Goal: Information Seeking & Learning: Learn about a topic

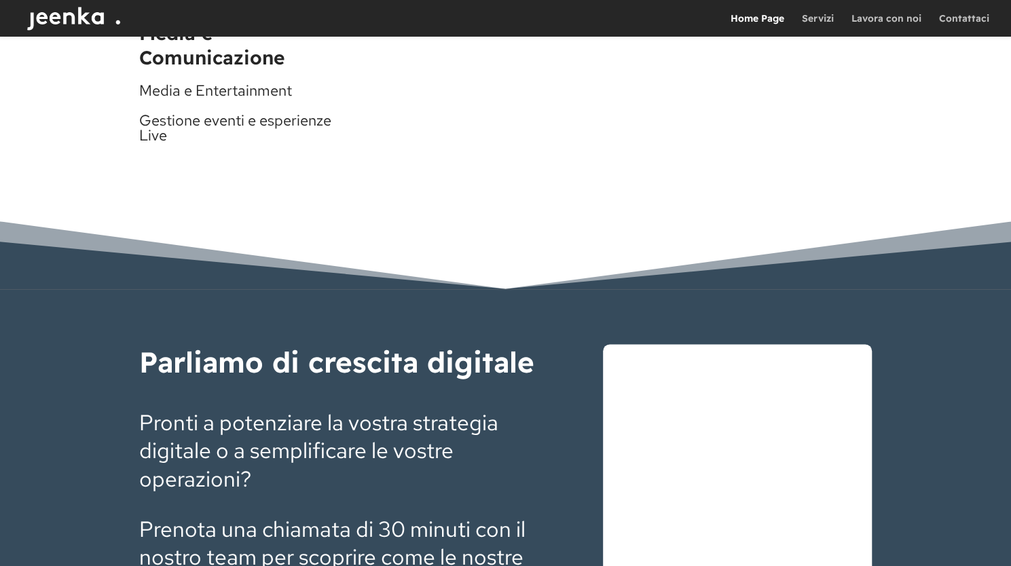
scroll to position [3866, 0]
click at [73, 14] on img at bounding box center [77, 18] width 109 height 37
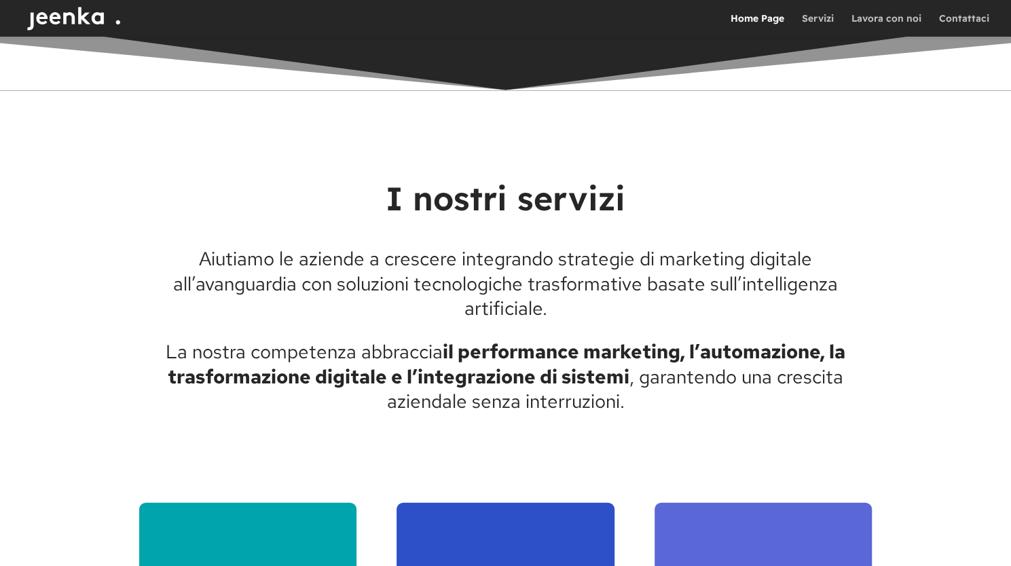
scroll to position [1585, 0]
click at [545, 312] on p "Aiutiamo le aziende a crescere integrando strategie di marketing digitale all’a…" at bounding box center [506, 292] width 734 height 93
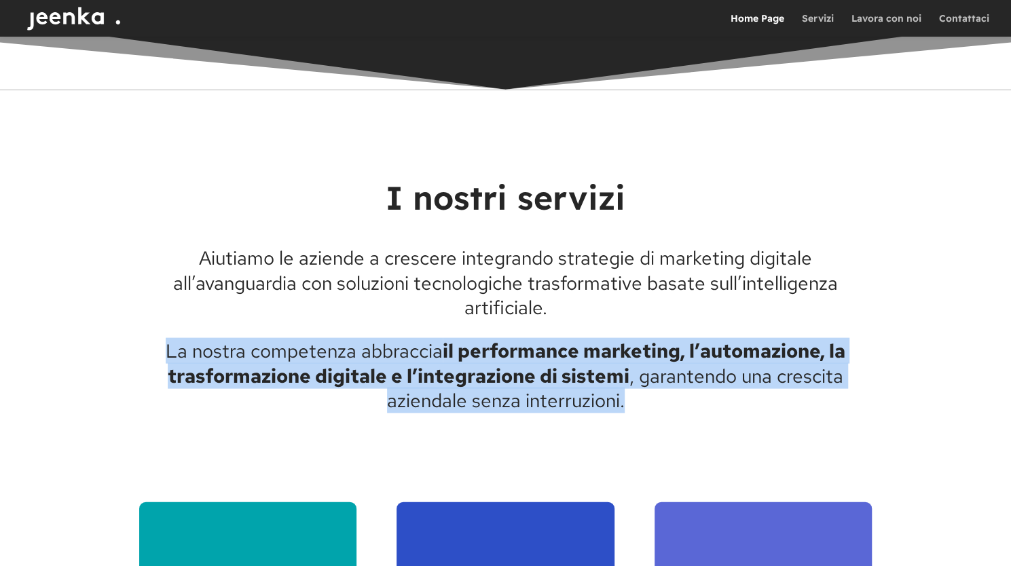
drag, startPoint x: 622, startPoint y: 403, endPoint x: 102, endPoint y: 347, distance: 522.7
click at [102, 347] on div "I nostri servizi Aiutiamo le aziende a crescere integrando strategie di marketi…" at bounding box center [505, 520] width 1011 height 860
copy p "La nostra competenza abbraccia il performance marketing, l’automazione, la tras…"
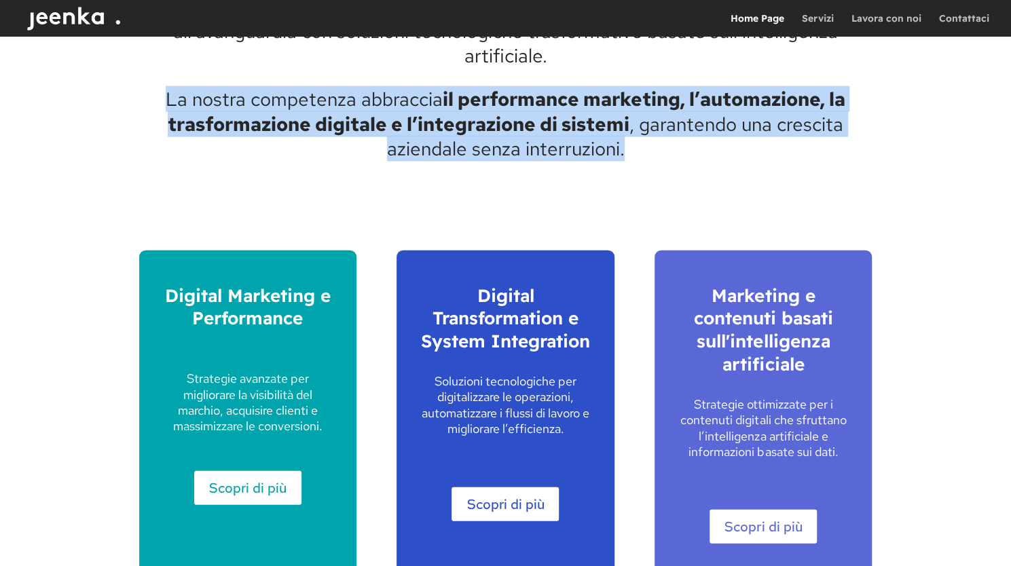
scroll to position [1694, 0]
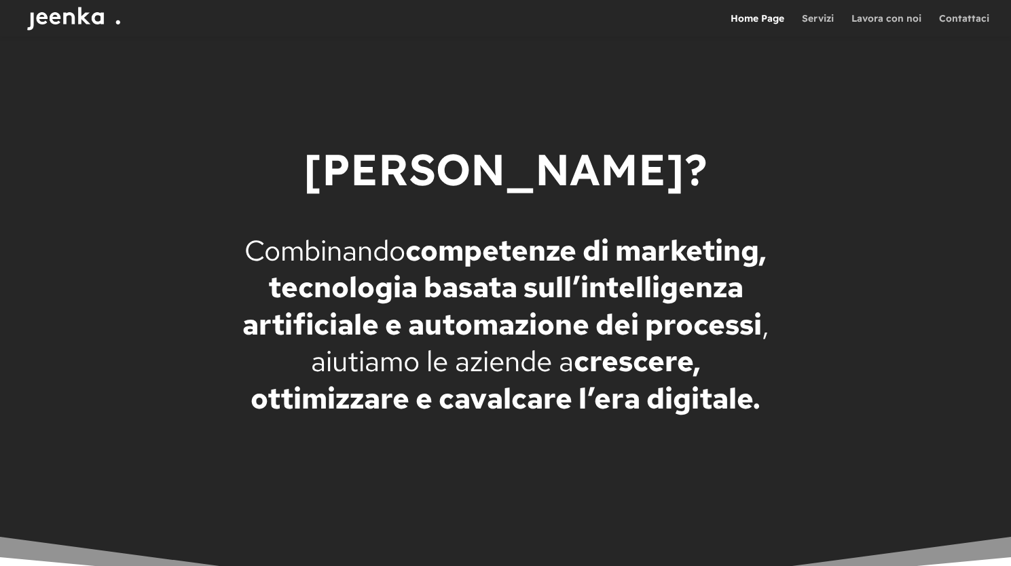
scroll to position [2474, 0]
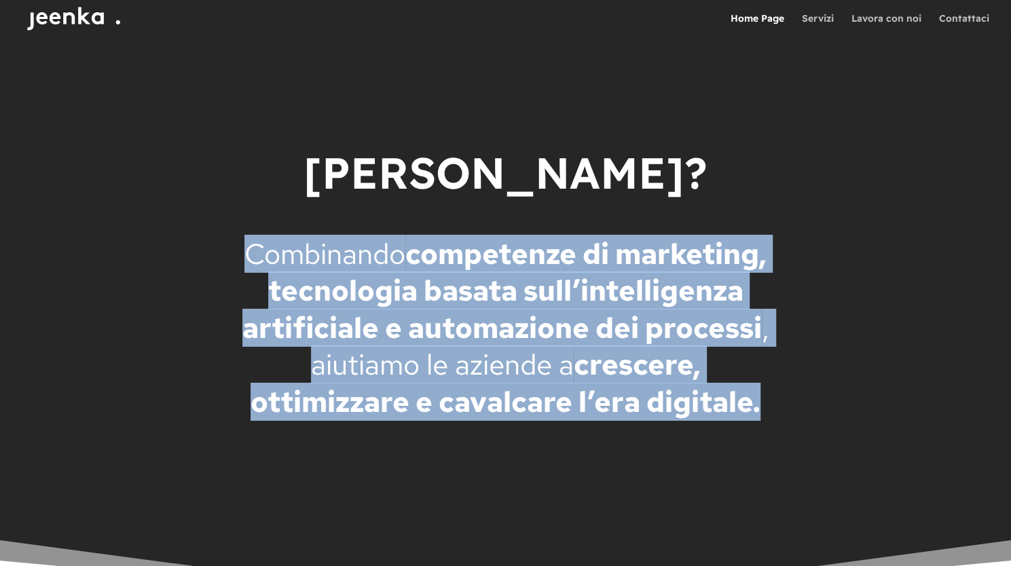
drag, startPoint x: 663, startPoint y: 427, endPoint x: 321, endPoint y: 244, distance: 387.4
click at [321, 244] on p "Combinando competenze di marketing, tecnologia basata sull’intelligenza artific…" at bounding box center [506, 328] width 530 height 185
copy p "Combinando competenze di marketing, tecnologia basata sull’intelligenza artific…"
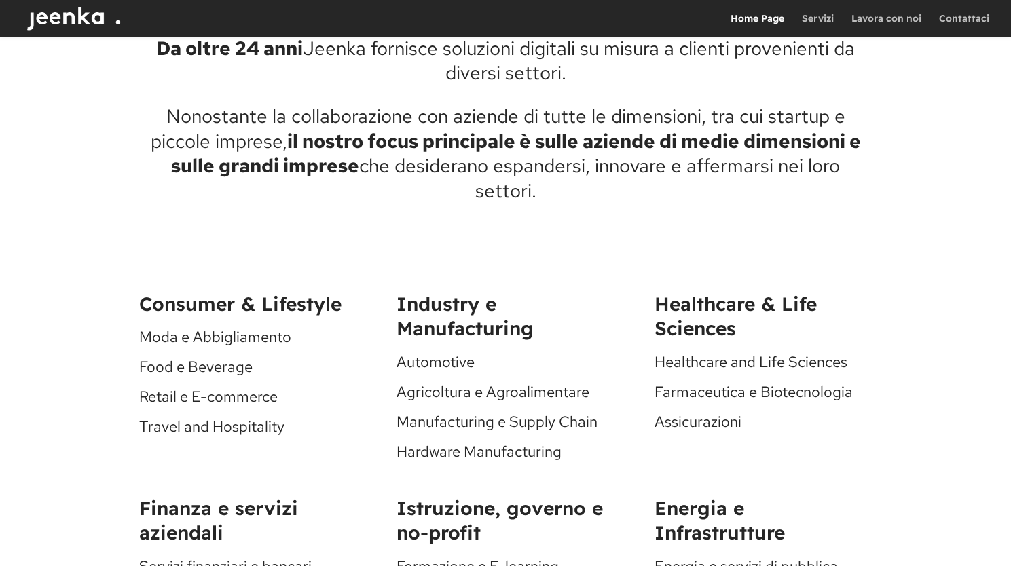
scroll to position [3230, 0]
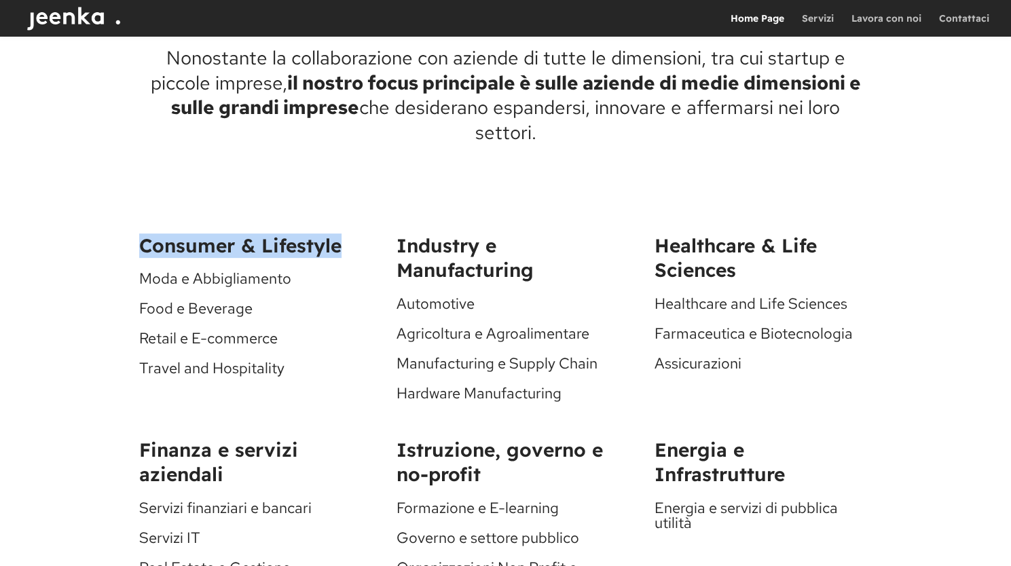
drag, startPoint x: 338, startPoint y: 247, endPoint x: 93, endPoint y: 248, distance: 244.5
click at [93, 248] on div "Le nostre competenze Da oltre 24 anni Jeenka fornisce soluzioni digitali su mis…" at bounding box center [505, 389] width 1011 height 1073
copy span "Consumer & Lifestyle"
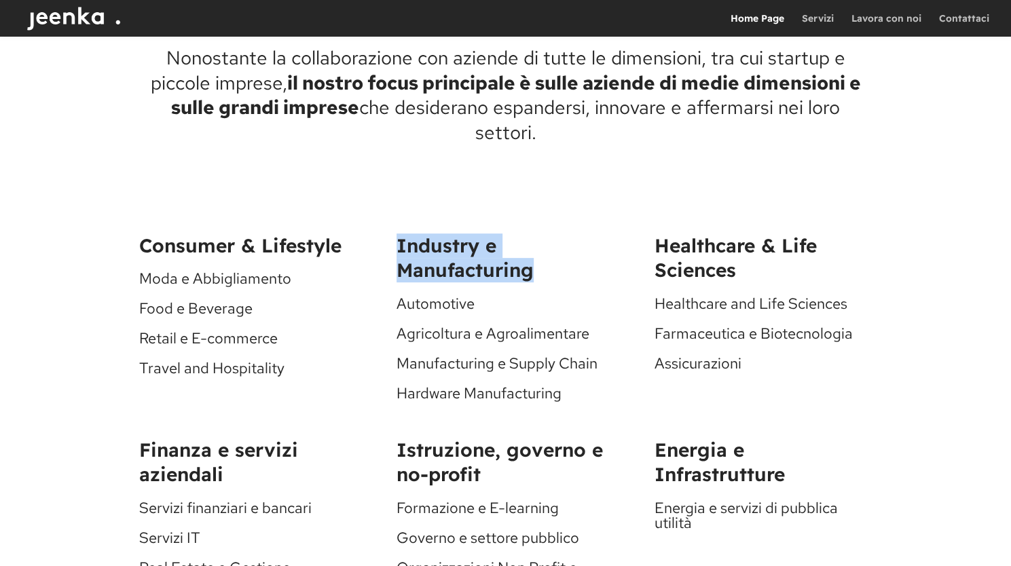
drag, startPoint x: 529, startPoint y: 272, endPoint x: 390, endPoint y: 240, distance: 142.7
click at [390, 240] on div "Consumer & Lifestyle Moda e Abbigliamento Food e Beverage Retail e E-commerce T…" at bounding box center [506, 317] width 734 height 204
copy span "Industry e Manufacturing"
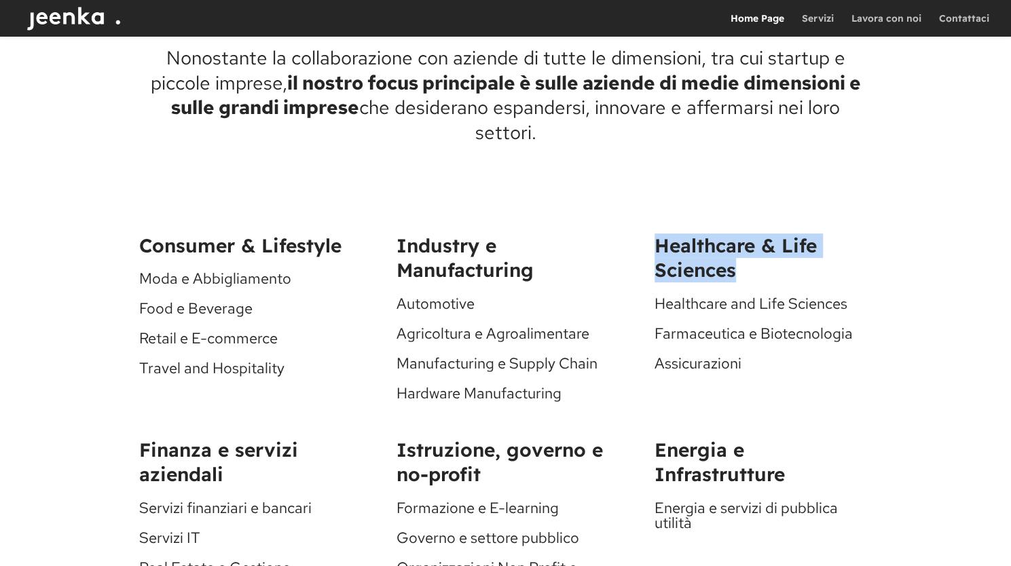
drag, startPoint x: 733, startPoint y: 270, endPoint x: 649, endPoint y: 236, distance: 90.6
click at [649, 236] on div "Consumer & Lifestyle Moda e Abbigliamento Food e Beverage Retail e E-commerce T…" at bounding box center [506, 317] width 734 height 204
copy span "Healthcare & Life Sciences"
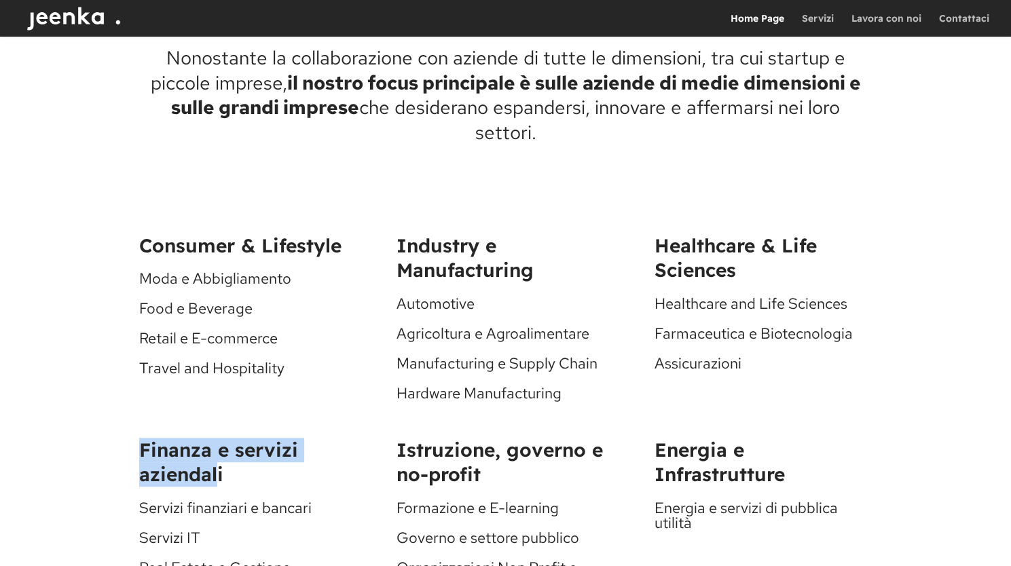
drag, startPoint x: 194, startPoint y: 474, endPoint x: 188, endPoint y: 482, distance: 9.7
click at [102, 441] on div "Le nostre competenze Da oltre 24 anni Jeenka fornisce soluzioni digitali su mis…" at bounding box center [505, 389] width 1011 height 1073
drag, startPoint x: 221, startPoint y: 475, endPoint x: 129, endPoint y: 446, distance: 96.9
click at [129, 446] on div "Le nostre competenze Da oltre 24 anni Jeenka fornisce soluzioni digitali su mis…" at bounding box center [505, 389] width 1011 height 1073
copy span "Finanza e servizi aziendali"
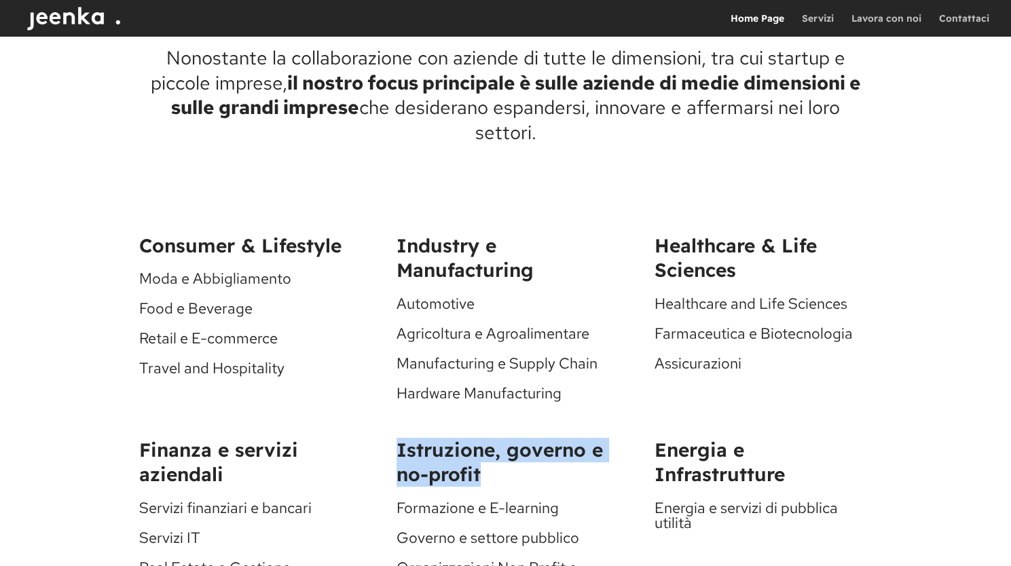
drag, startPoint x: 480, startPoint y: 472, endPoint x: 377, endPoint y: 439, distance: 107.6
click at [377, 439] on div "Finanza e servizi aziendali Servizi finanziari e bancari Servizi IT Real Estate…" at bounding box center [506, 529] width 734 height 219
copy span "Istruzione, governo e no-profit"
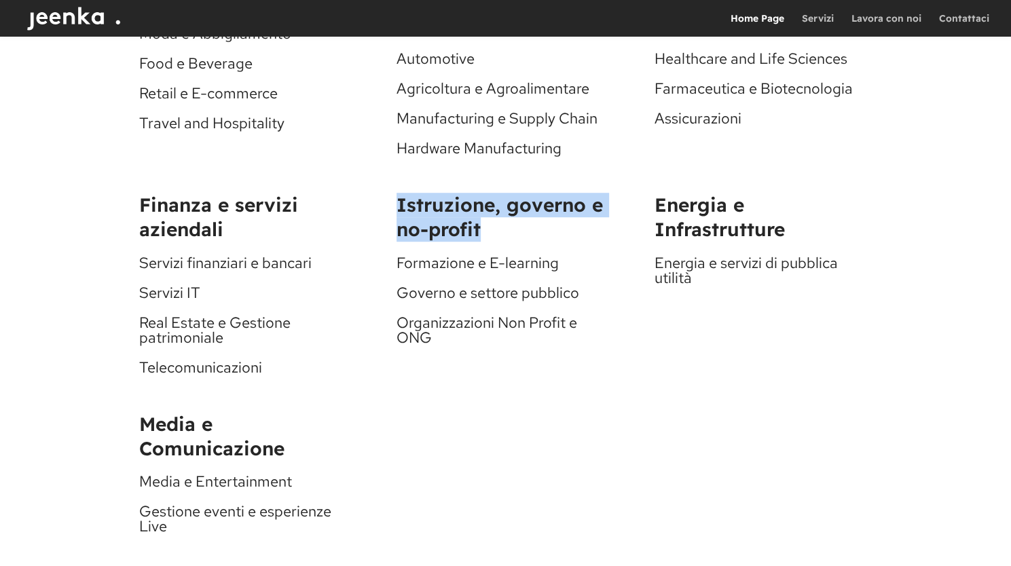
scroll to position [3505, 0]
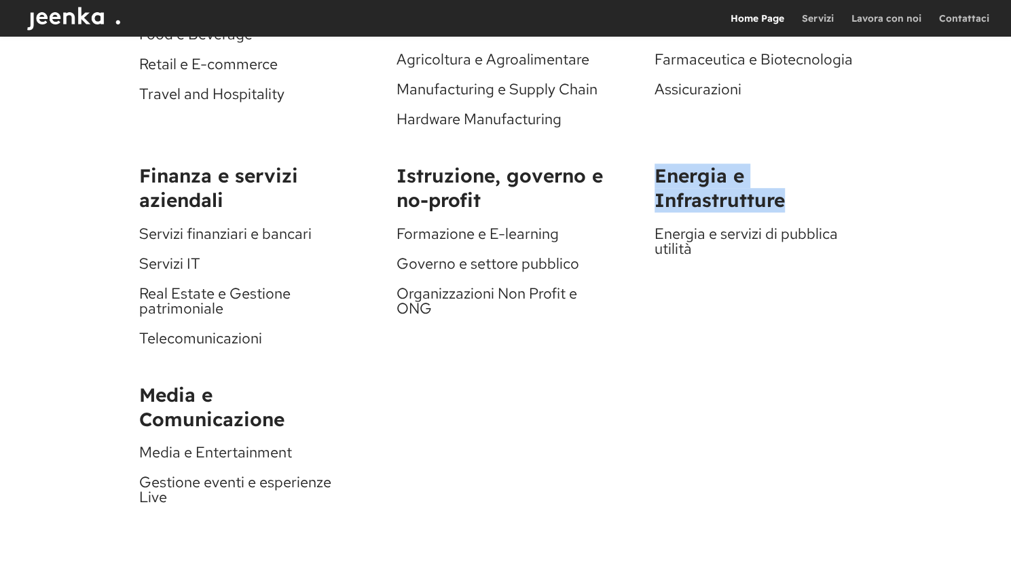
drag, startPoint x: 782, startPoint y: 203, endPoint x: 643, endPoint y: 172, distance: 143.4
click at [643, 172] on div "Finanza e servizi aziendali Servizi finanziari e bancari Servizi IT Real Estate…" at bounding box center [506, 254] width 734 height 219
copy span "Energia e Infrastrutture"
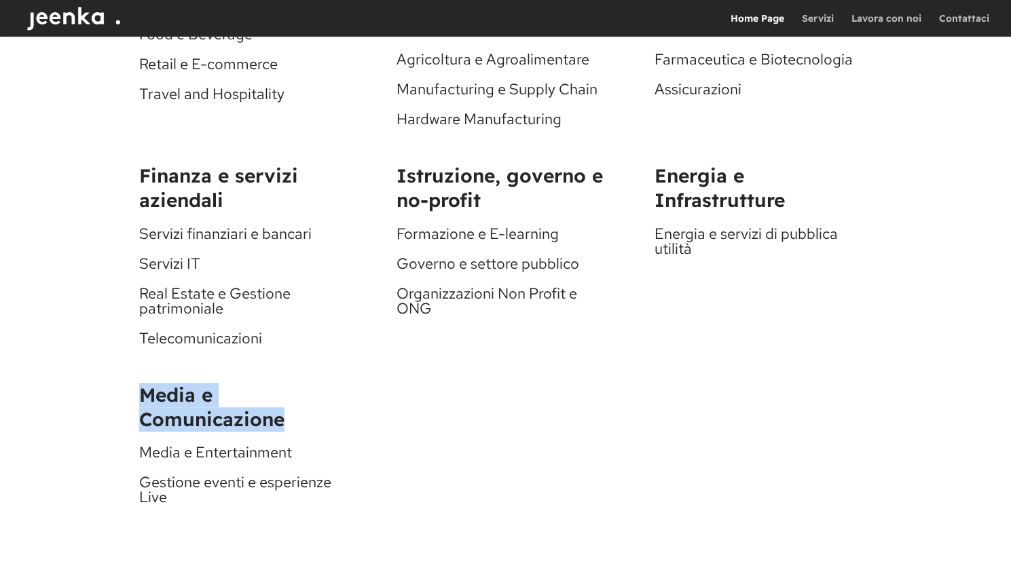
drag, startPoint x: 281, startPoint y: 420, endPoint x: 137, endPoint y: 397, distance: 145.3
click at [137, 397] on div "Le nostre competenze Da oltre 24 anni Jeenka fornisce soluzioni digitali su mis…" at bounding box center [505, 114] width 1011 height 1073
copy span "Media e Comunicazione"
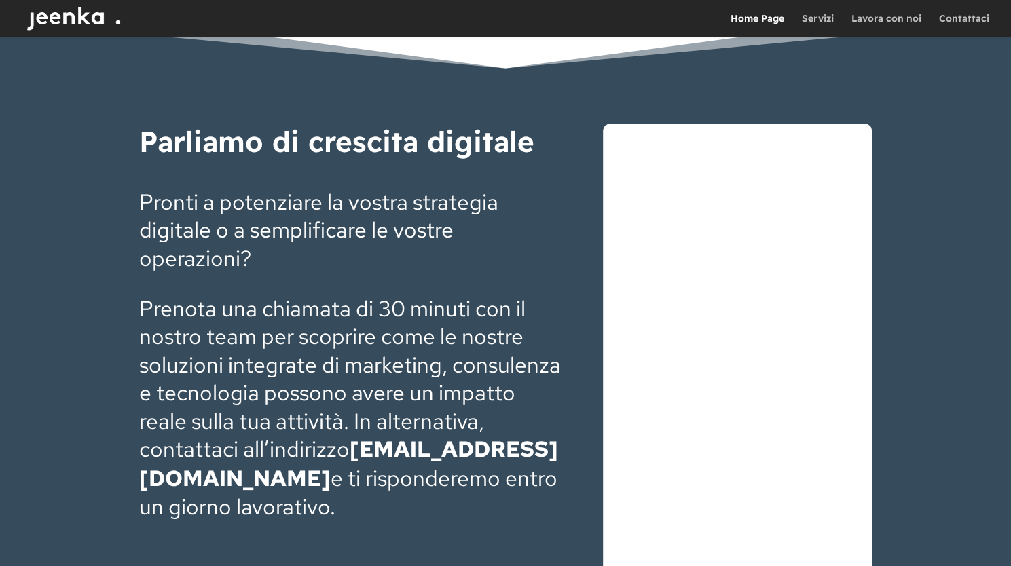
scroll to position [4172, 0]
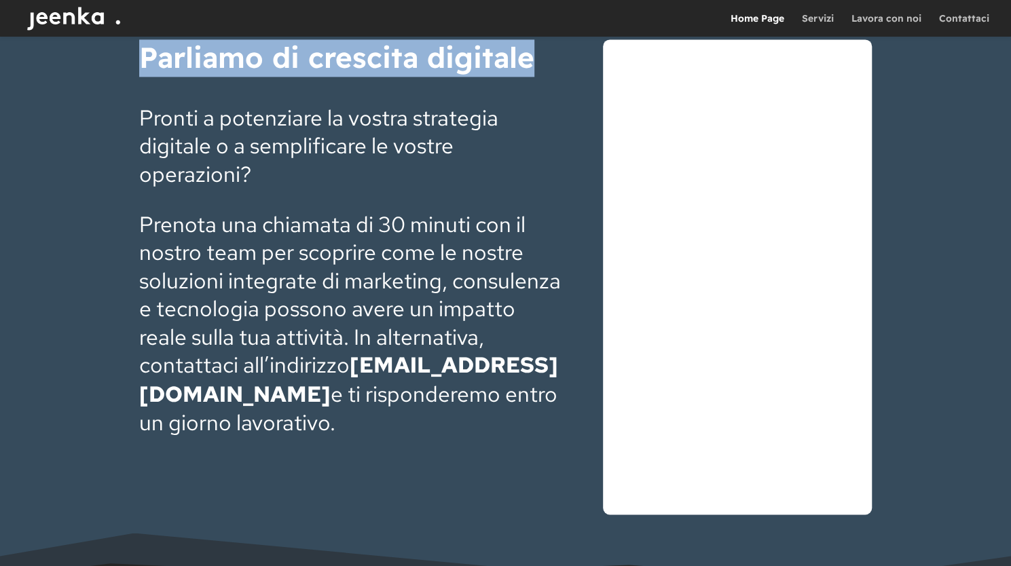
drag, startPoint x: 528, startPoint y: 59, endPoint x: 130, endPoint y: 62, distance: 397.4
click at [130, 62] on div "Parliamo di crescita digitale Pronti a potenziare la vostra strategia digitale …" at bounding box center [505, 292] width 1011 height 617
copy h3 "Parliamo di crescita digitale"
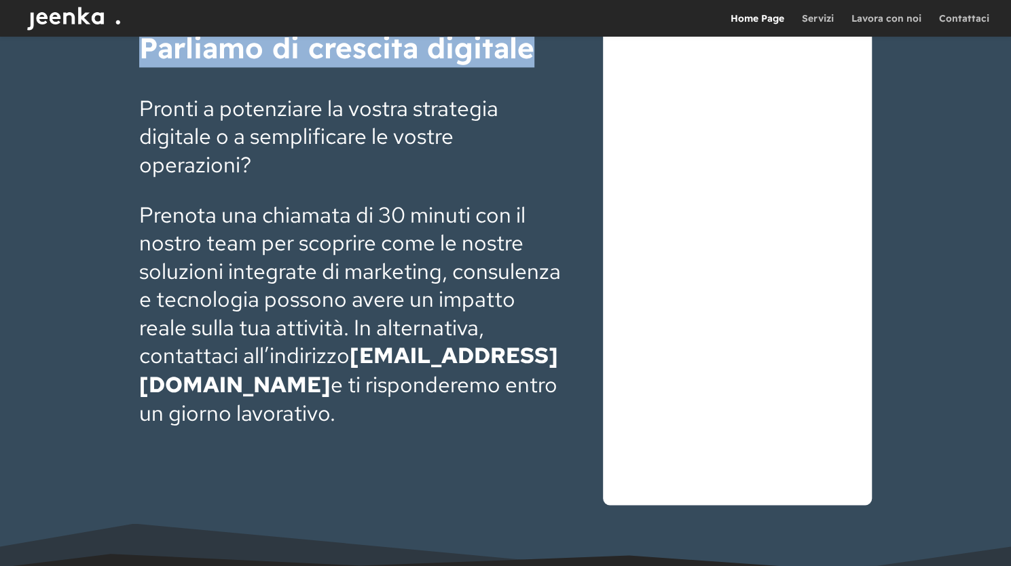
scroll to position [4175, 0]
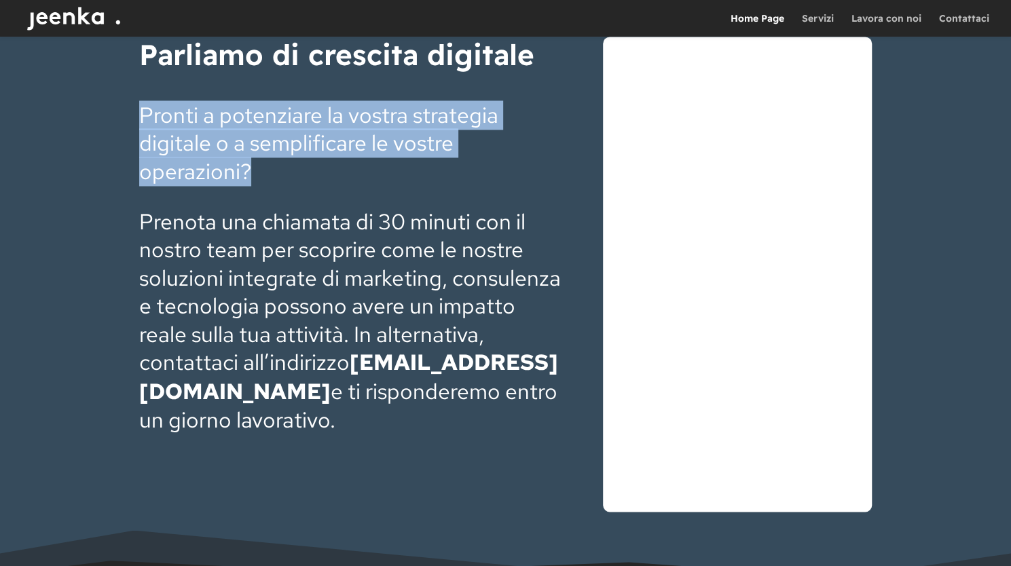
drag, startPoint x: 245, startPoint y: 168, endPoint x: 118, endPoint y: 115, distance: 137.6
click at [118, 115] on div "Parliamo di crescita digitale Pronti a potenziare la vostra strategia digitale …" at bounding box center [505, 290] width 1011 height 617
copy p "Pronti a potenziare la vostra strategia digitale o a semplificare le vostre ope…"
drag, startPoint x: 545, startPoint y: 395, endPoint x: 143, endPoint y: 222, distance: 437.8
click at [143, 222] on p "Prenota una chiamata di 30 minuti con il nostro team per scoprire come le nostr…" at bounding box center [351, 321] width 424 height 226
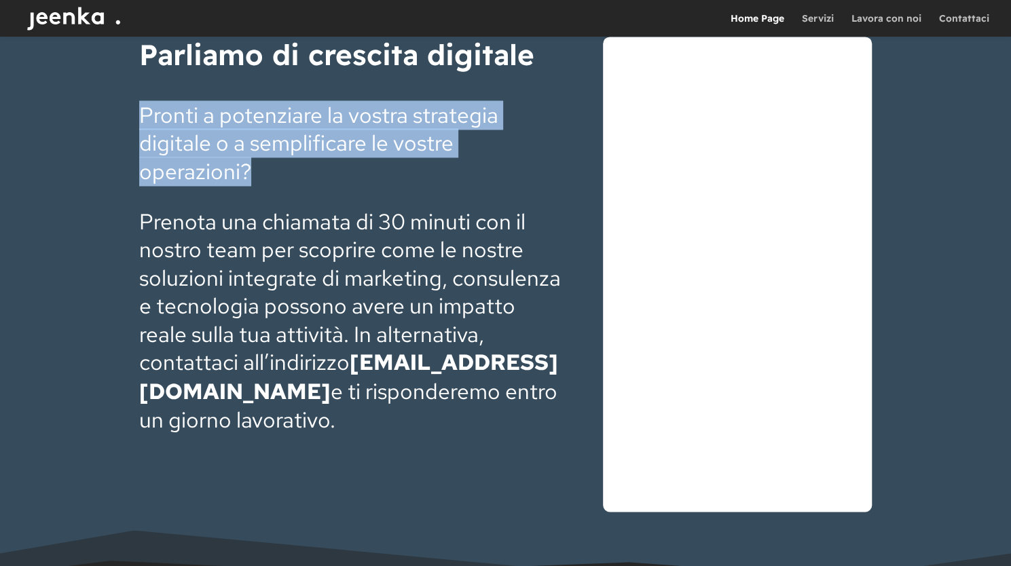
copy p "Prenota una chiamata di 30 minuti con il nostro team per scoprire come le nostr…"
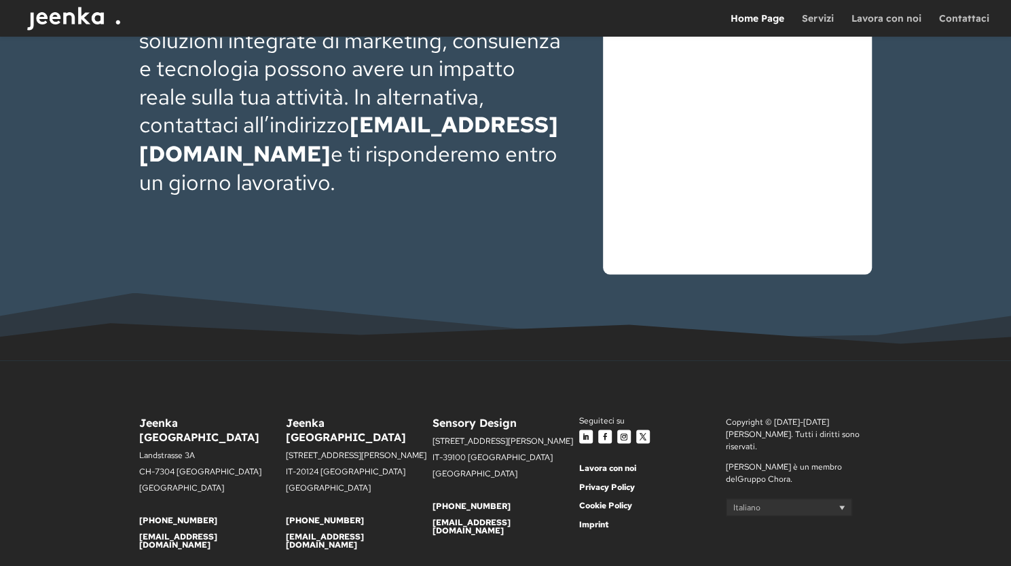
scroll to position [4444, 0]
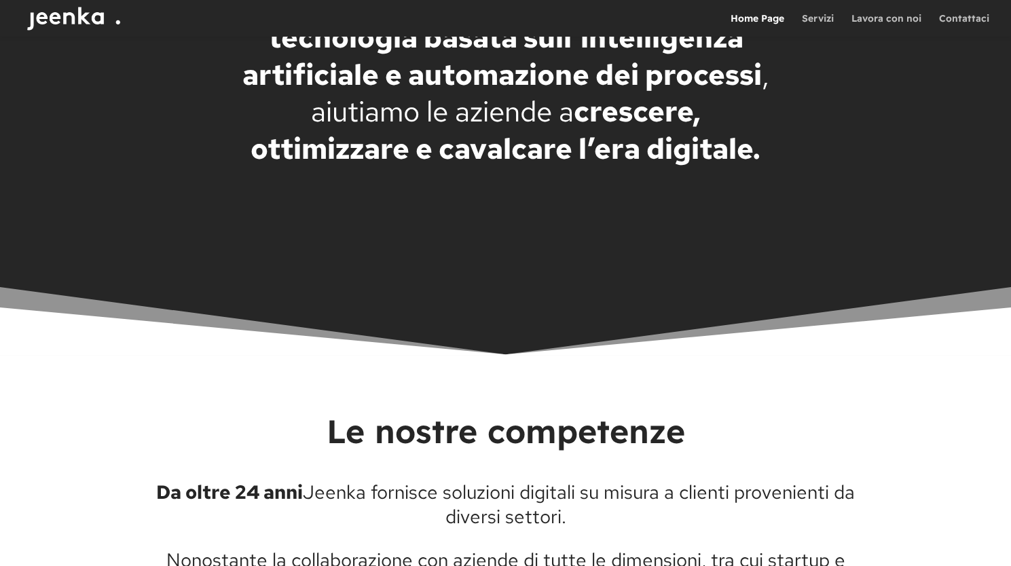
scroll to position [2716, 0]
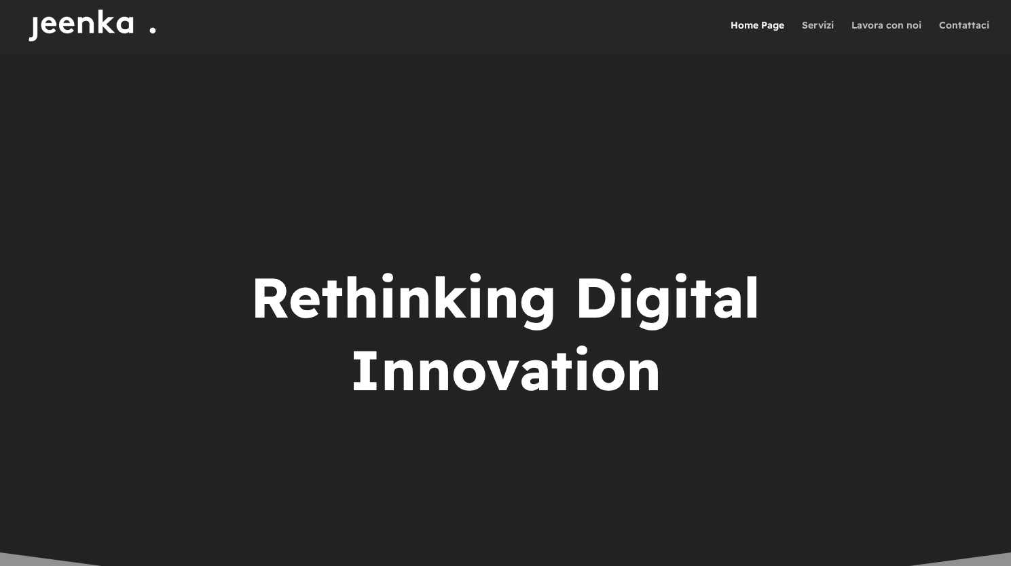
scroll to position [2716, 0]
